Goal: Find specific page/section: Find specific page/section

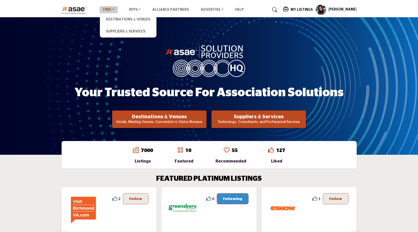
click at [107, 12] on link "Find" at bounding box center [109, 9] width 18 height 7
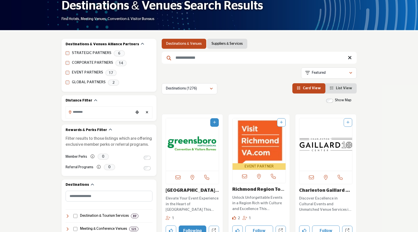
scroll to position [96, 0]
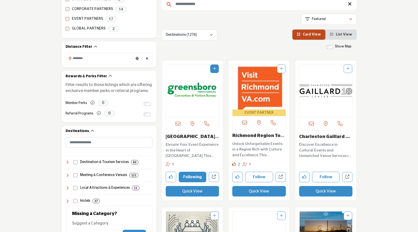
click at [198, 98] on img "Open Listing in new tab" at bounding box center [192, 91] width 53 height 53
